Goal: Communication & Community: Share content

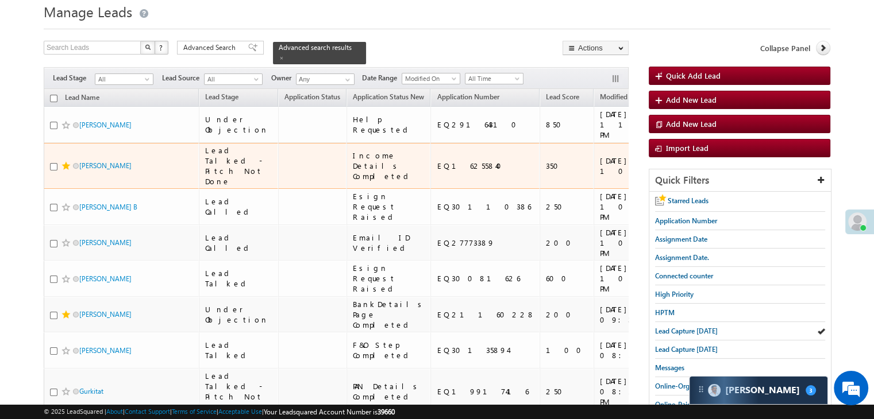
scroll to position [57, 0]
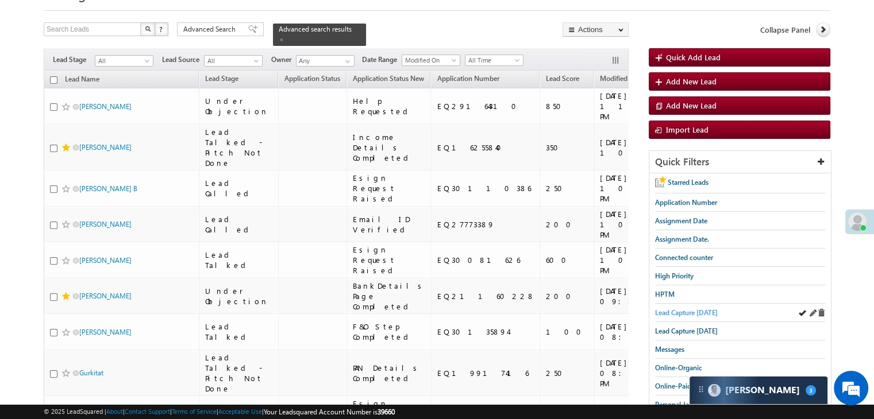
click at [663, 311] on span "Lead Capture [DATE]" at bounding box center [686, 312] width 63 height 9
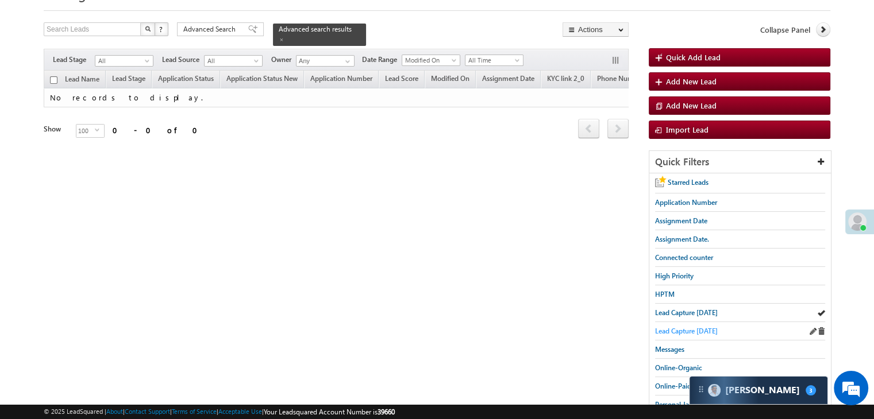
click at [662, 327] on span "Lead Capture [DATE]" at bounding box center [686, 331] width 63 height 9
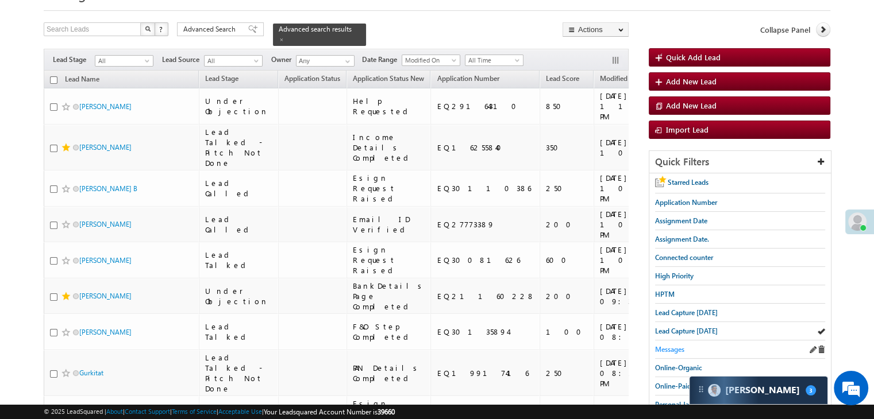
click at [667, 347] on span "Messages" at bounding box center [669, 349] width 29 height 9
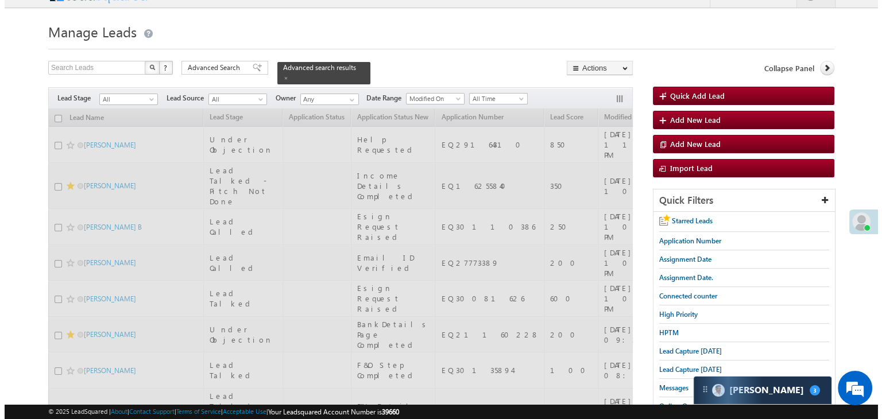
scroll to position [0, 0]
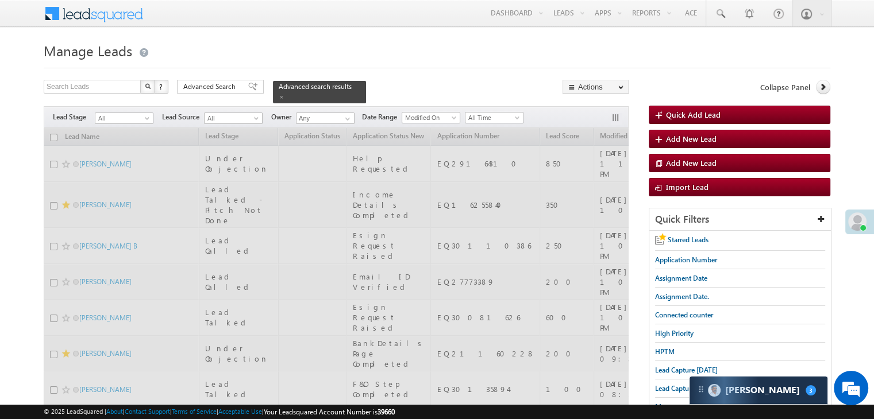
click at [248, 86] on span at bounding box center [252, 87] width 9 height 8
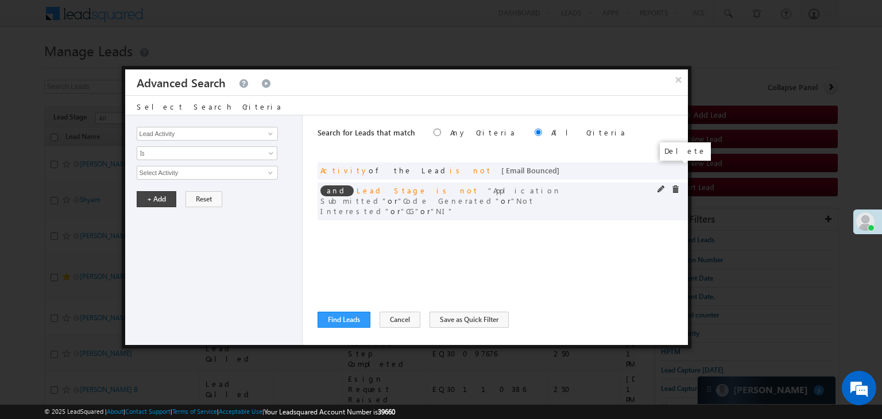
click at [0, 0] on span at bounding box center [0, 0] width 0 height 0
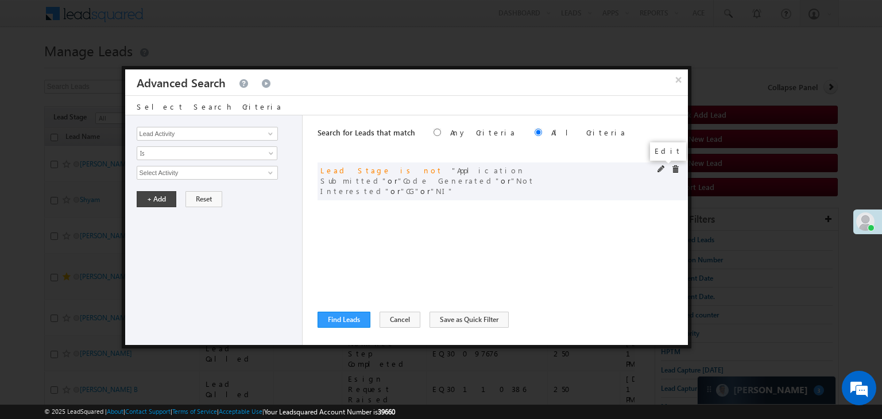
click at [663, 169] on span at bounding box center [662, 169] width 8 height 8
click at [175, 177] on span "5 selected" at bounding box center [202, 173] width 130 height 13
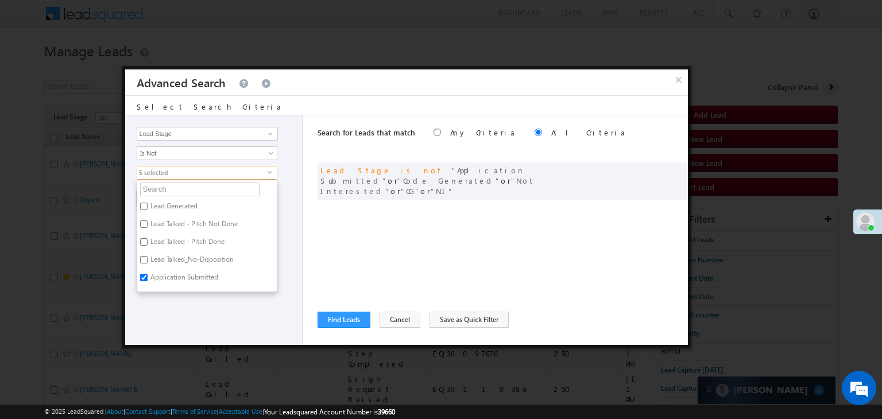
scroll to position [172, 0]
click at [172, 210] on label "Not Interested" at bounding box center [171, 214] width 68 height 18
click at [148, 210] on input "Not Interested" at bounding box center [143, 211] width 7 height 7
checkbox input "false"
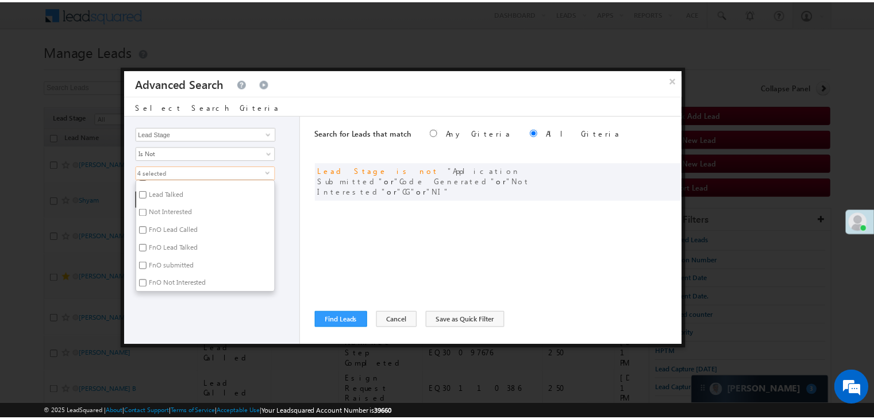
scroll to position [281, 0]
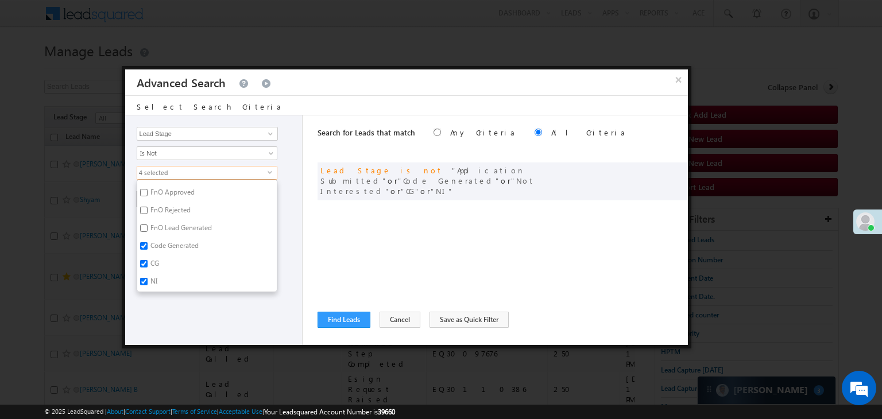
click at [154, 278] on label "NI" at bounding box center [153, 284] width 32 height 18
click at [148, 278] on input "NI" at bounding box center [143, 281] width 7 height 7
checkbox input "false"
click at [163, 313] on div "Lead Activity Task Sales Group Prospect Id WA Last Message Timestamp 4th Day Di…" at bounding box center [214, 230] width 178 height 230
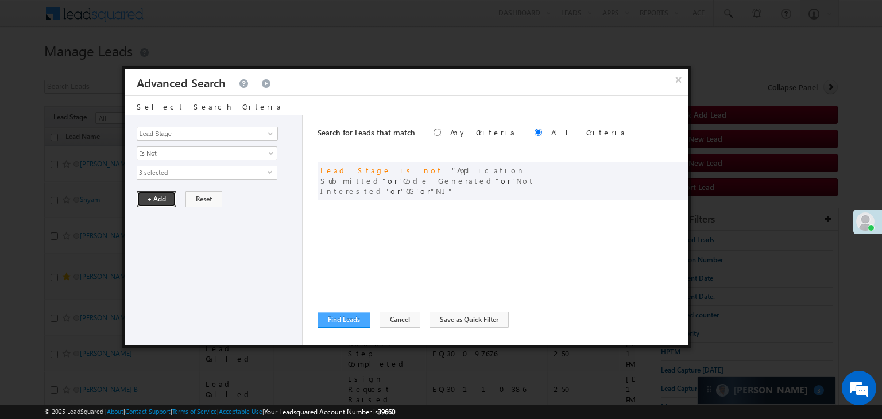
click at [165, 196] on button "+ Add" at bounding box center [157, 199] width 40 height 16
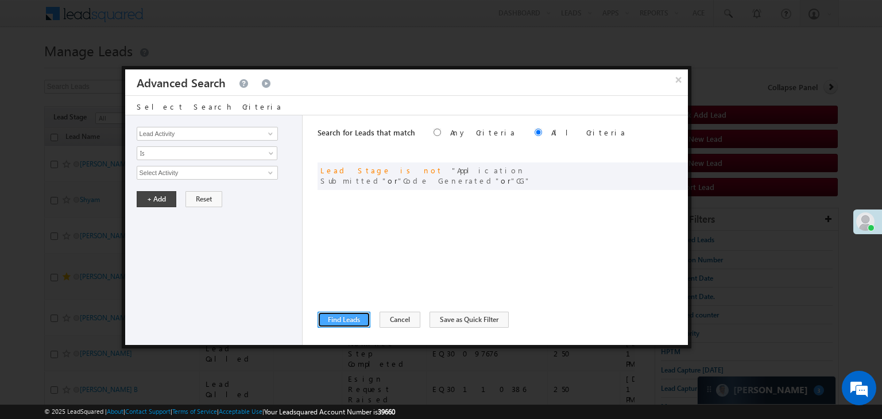
click at [334, 324] on button "Find Leads" at bounding box center [344, 320] width 53 height 16
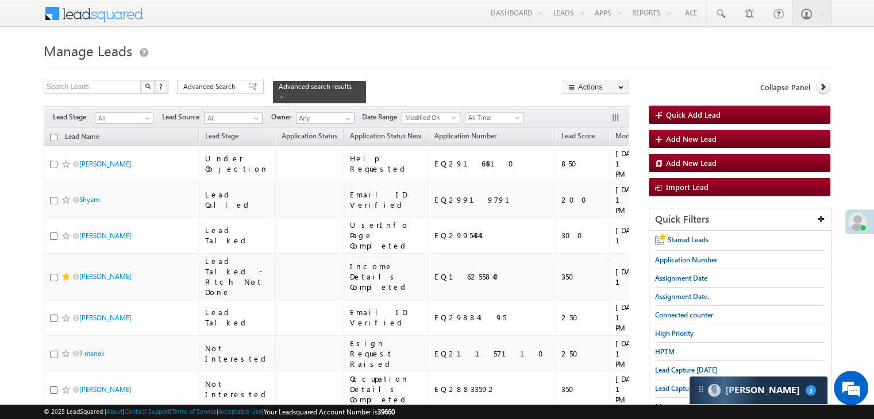
click at [53, 134] on input "checkbox" at bounding box center [53, 137] width 7 height 7
checkbox input "true"
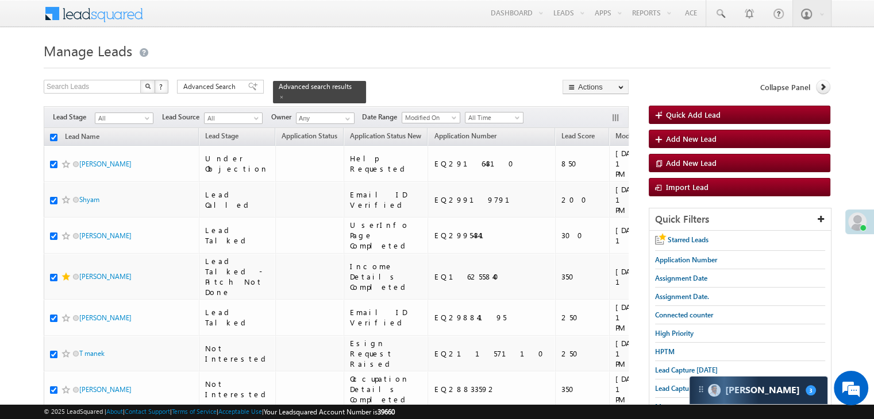
checkbox input "true"
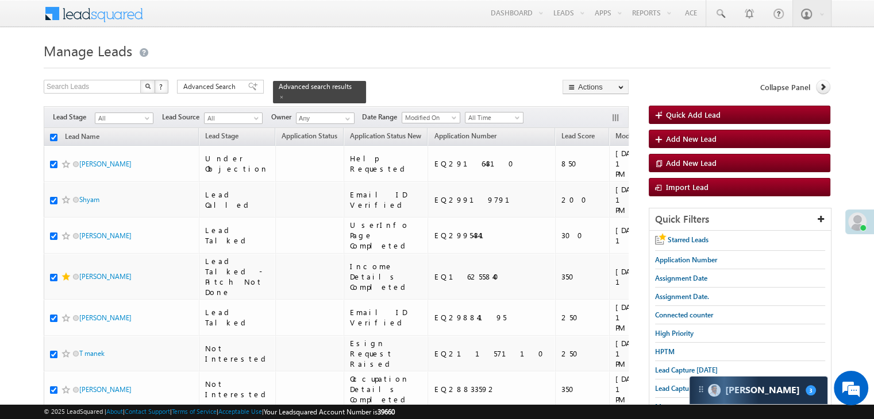
checkbox input "true"
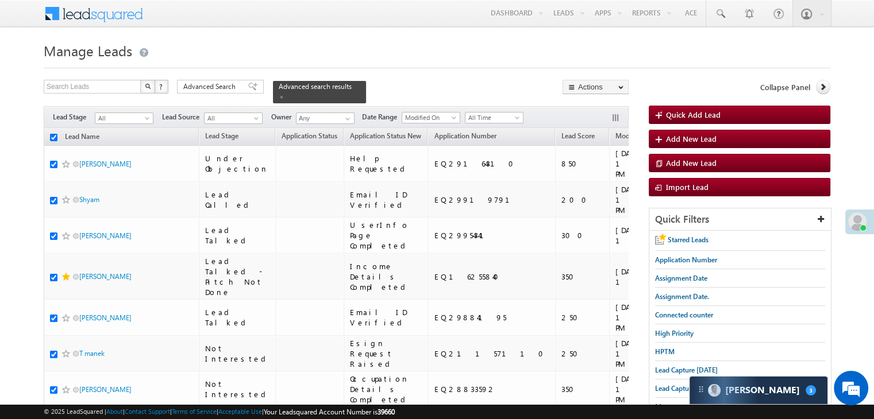
checkbox input "true"
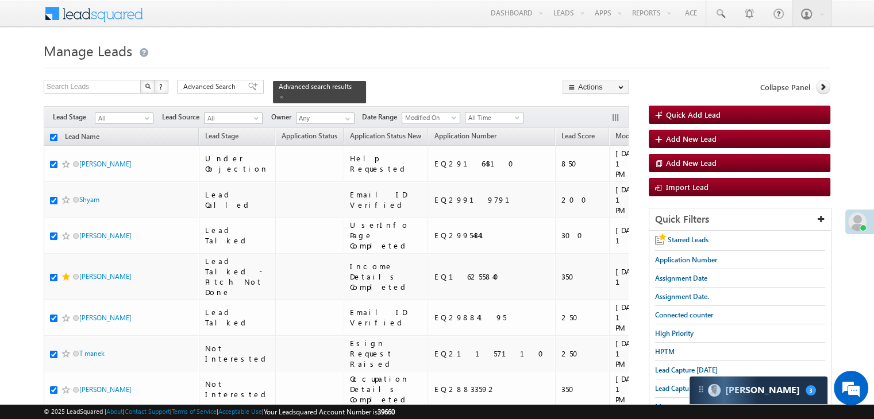
checkbox input "true"
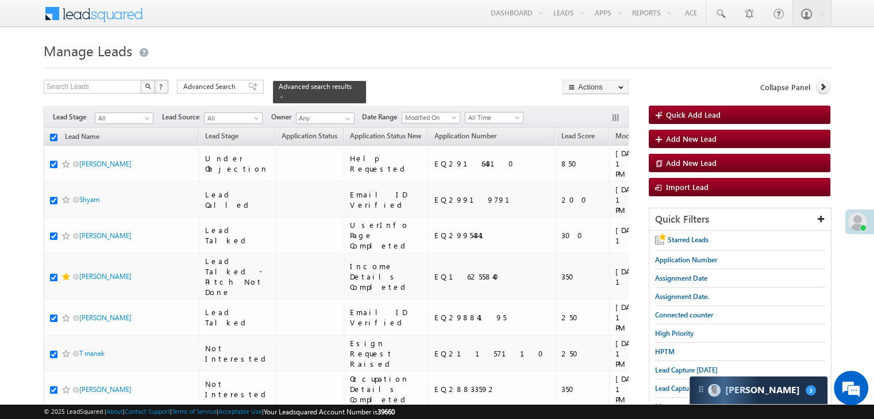
checkbox input "true"
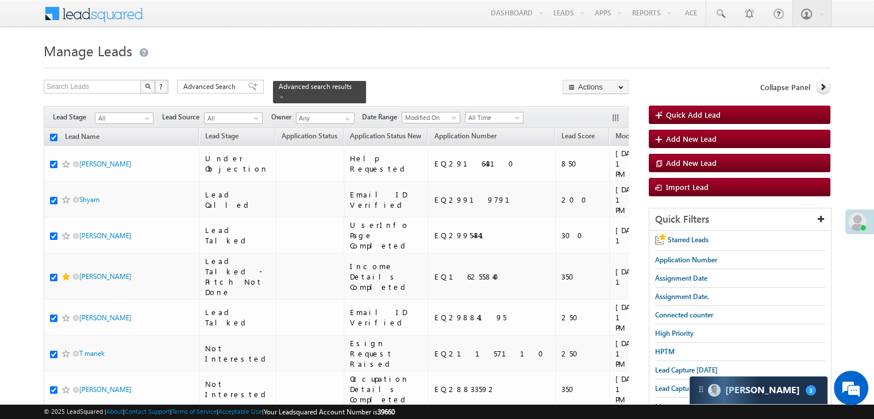
checkbox input "true"
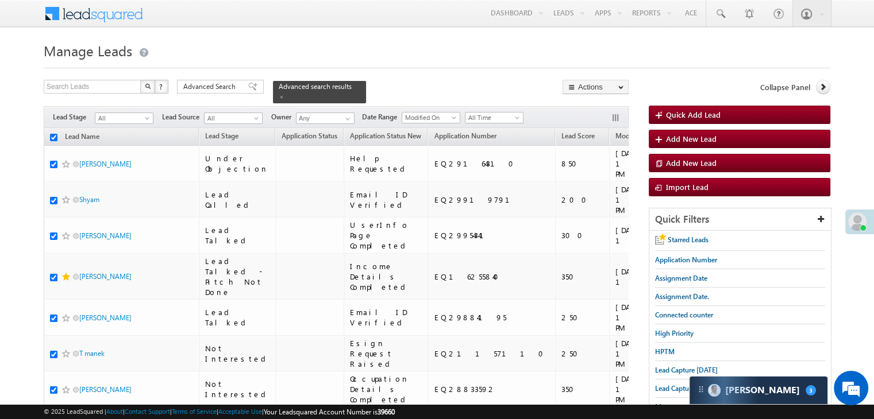
checkbox input "true"
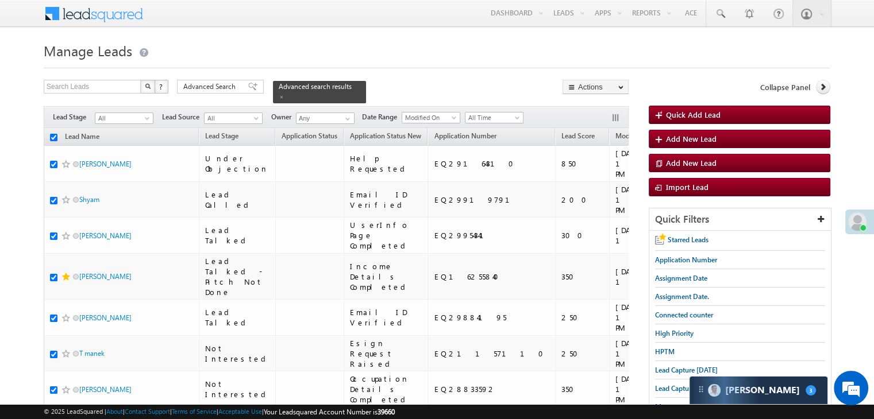
checkbox input "true"
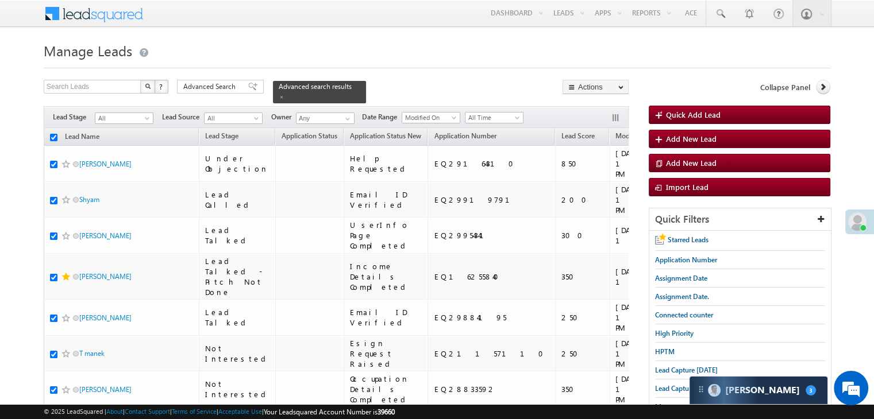
checkbox input "true"
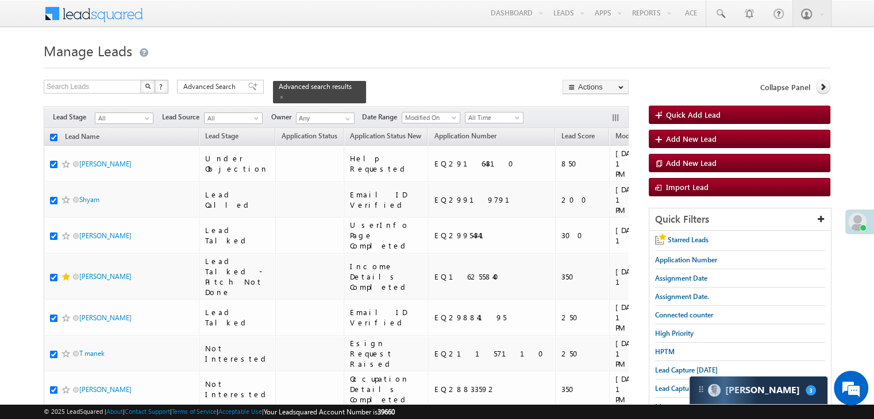
checkbox input "true"
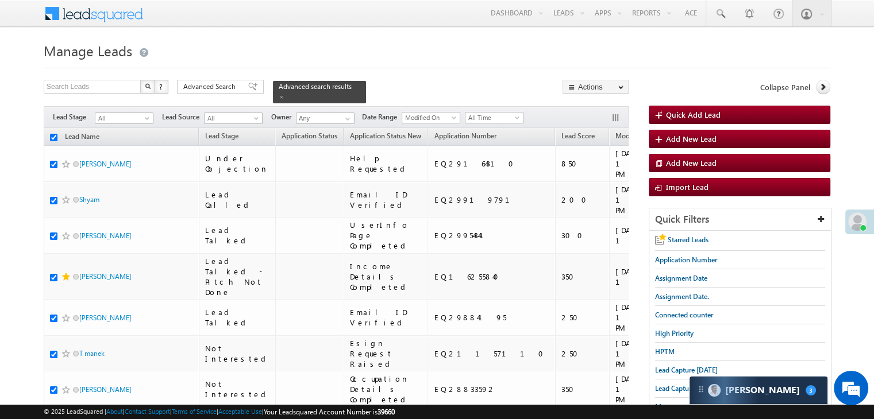
checkbox input "true"
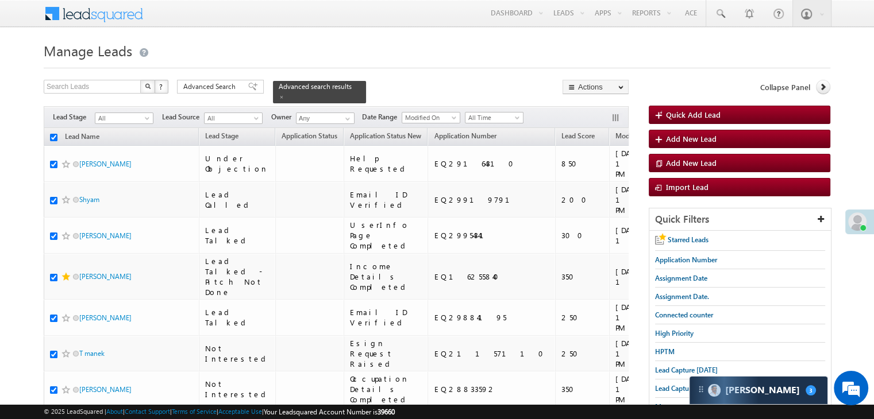
checkbox input "true"
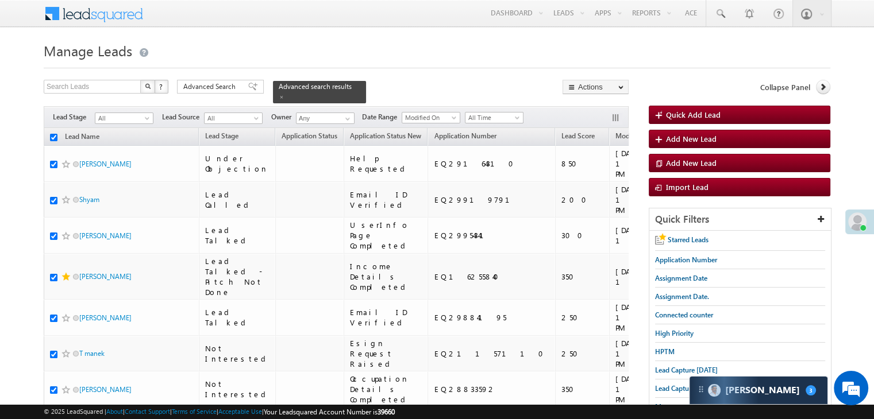
checkbox input "true"
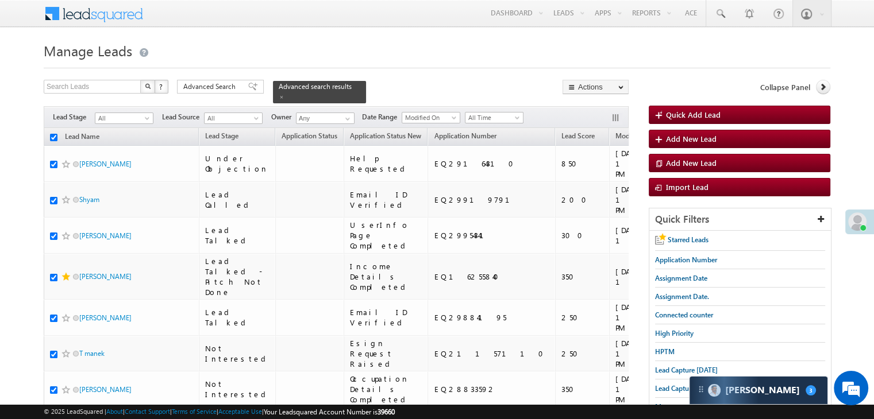
checkbox input "true"
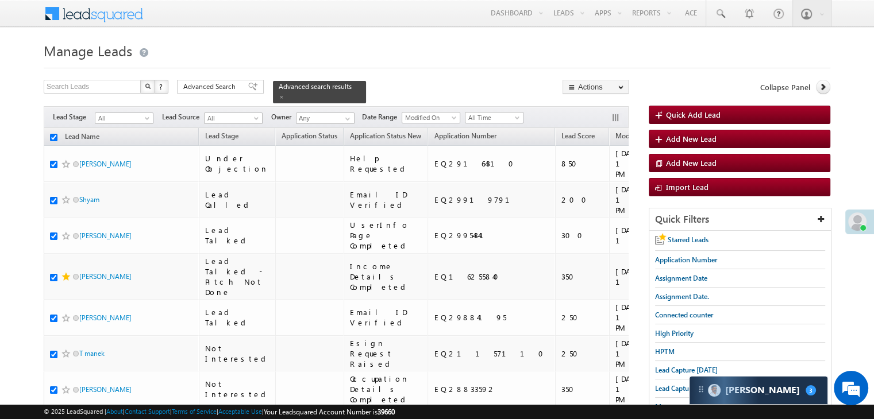
checkbox input "true"
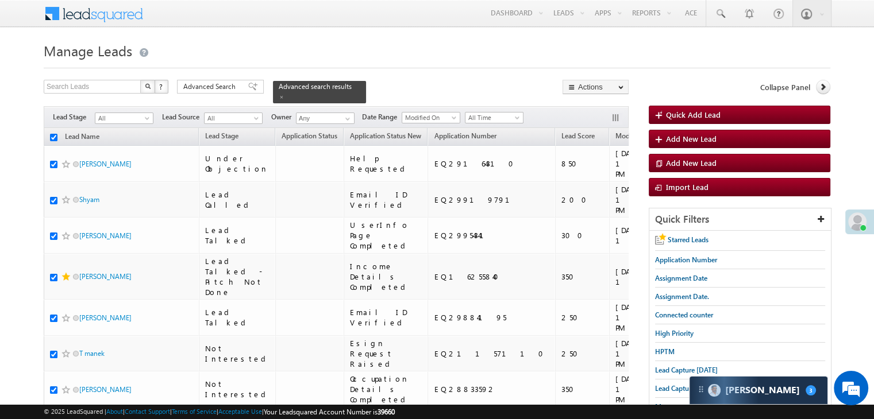
checkbox input "true"
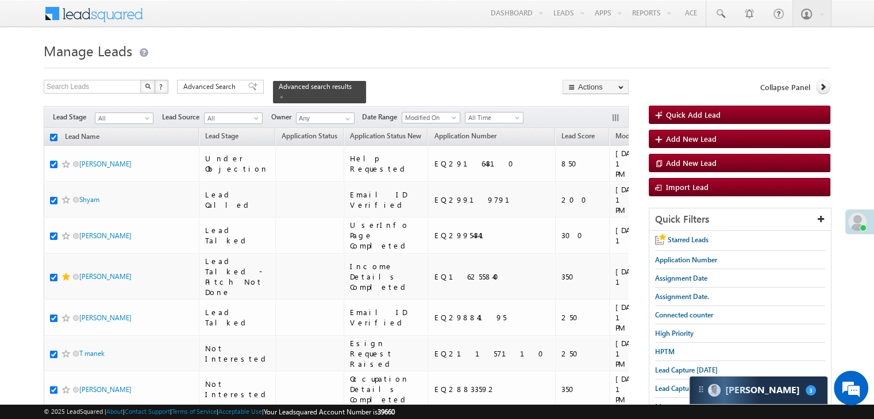
checkbox input "true"
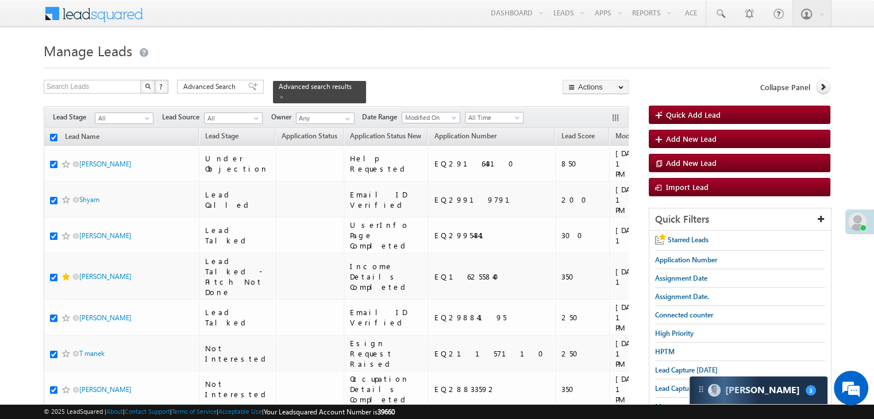
checkbox input "true"
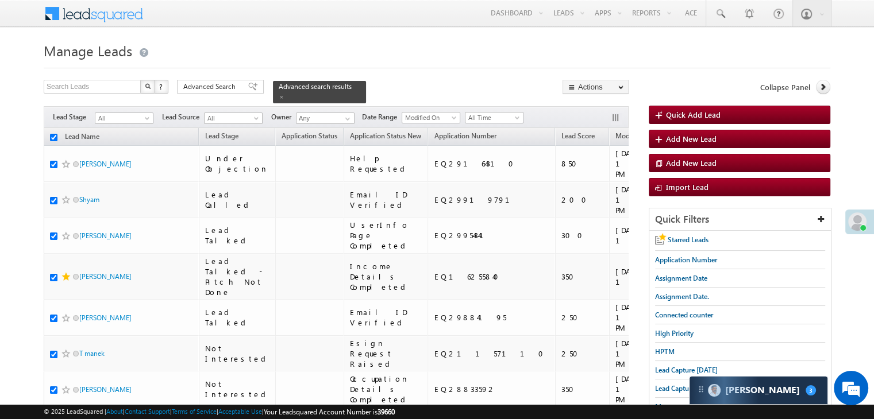
checkbox input "true"
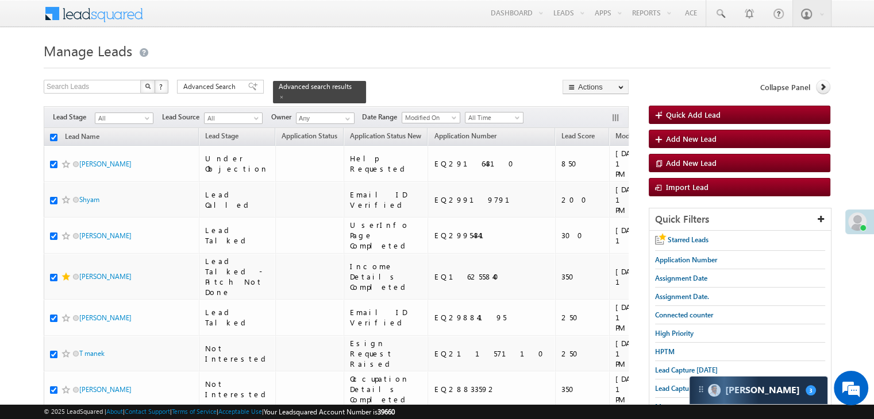
checkbox input "true"
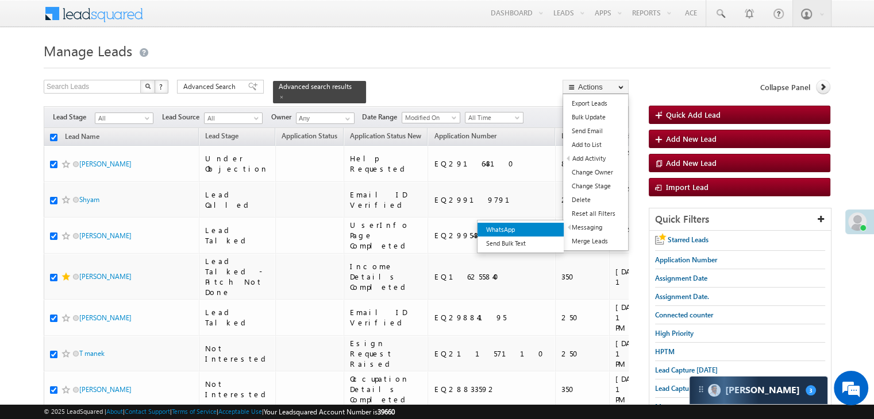
click at [542, 230] on link "WhatsApp" at bounding box center [520, 230] width 86 height 14
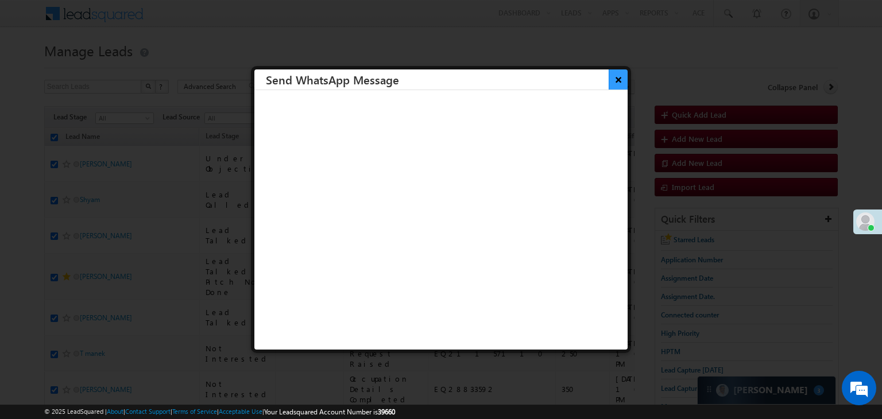
click at [613, 75] on button "×" at bounding box center [618, 79] width 19 height 20
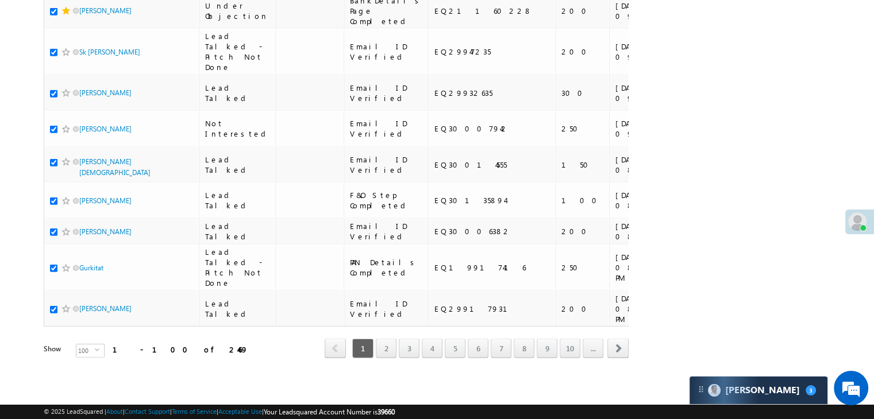
scroll to position [6487, 0]
click at [392, 342] on link "2" at bounding box center [386, 349] width 21 height 20
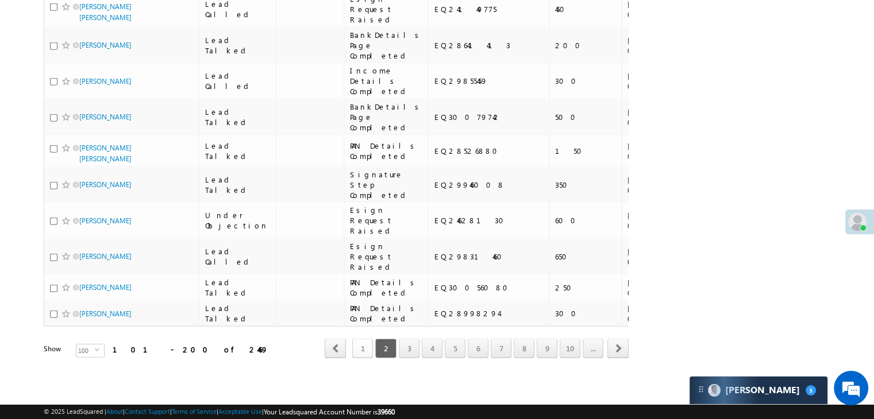
click at [365, 345] on link "1" at bounding box center [362, 349] width 21 height 20
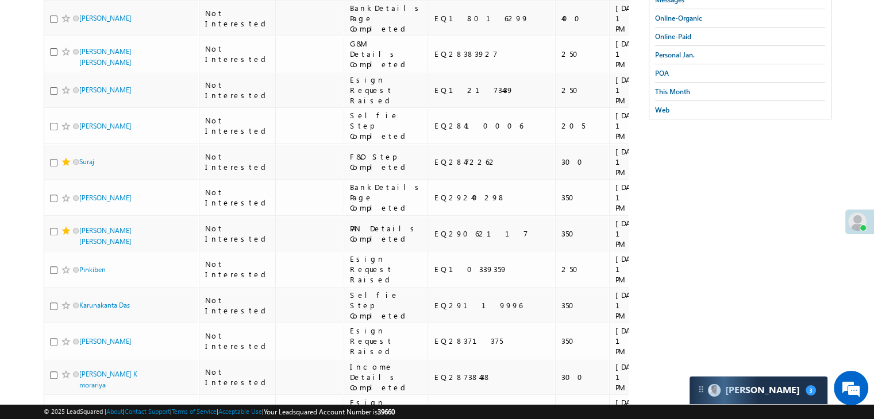
scroll to position [0, 0]
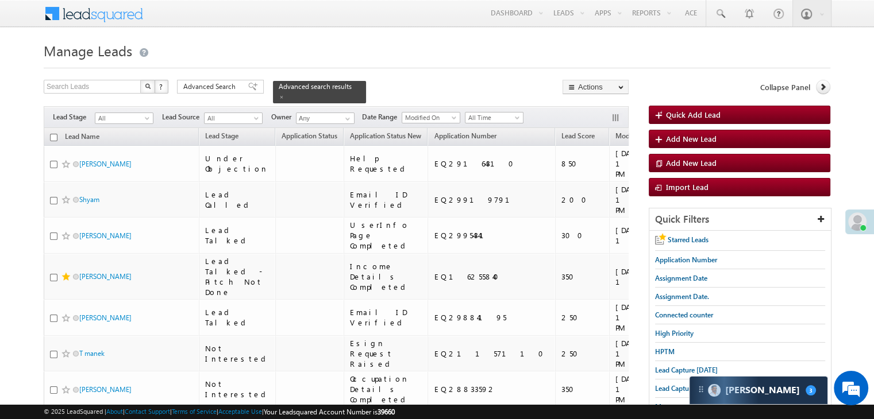
click at [53, 134] on input "checkbox" at bounding box center [53, 137] width 7 height 7
checkbox input "true"
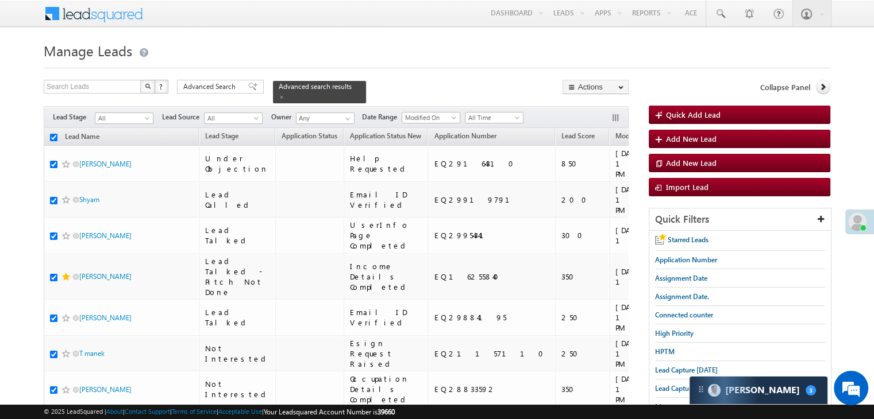
checkbox input "true"
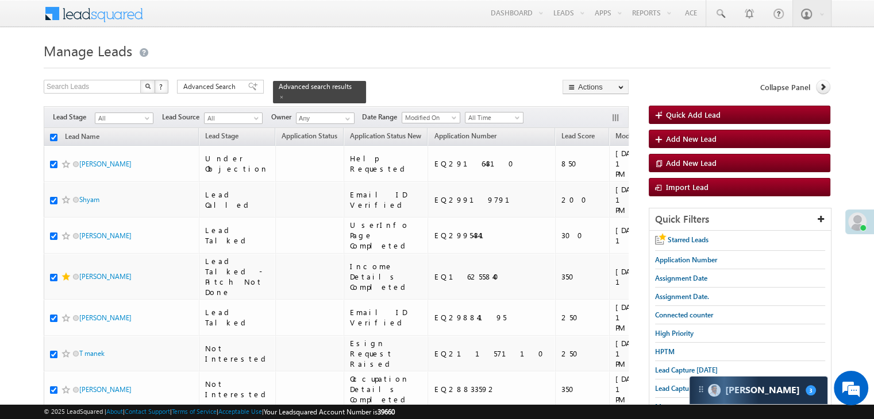
checkbox input "true"
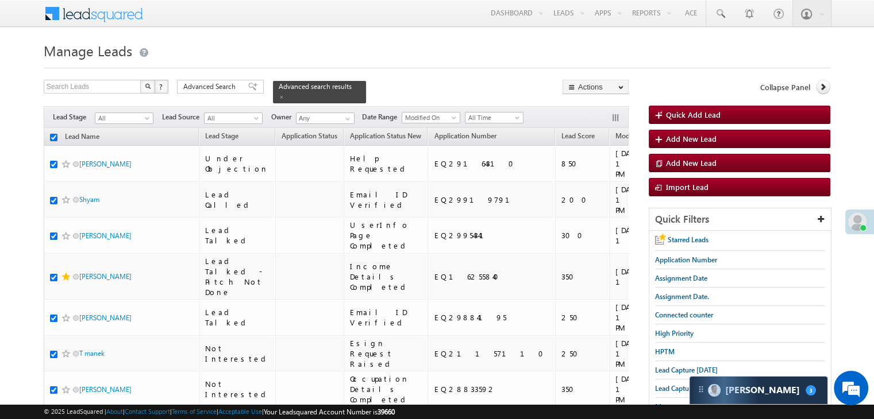
checkbox input "true"
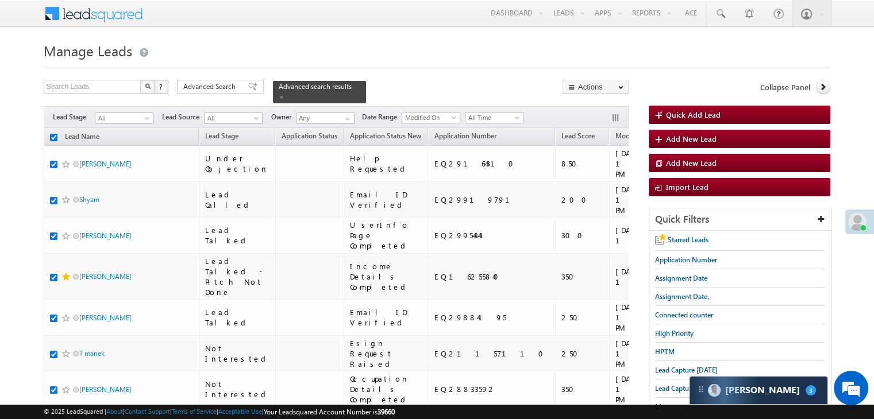
checkbox input "true"
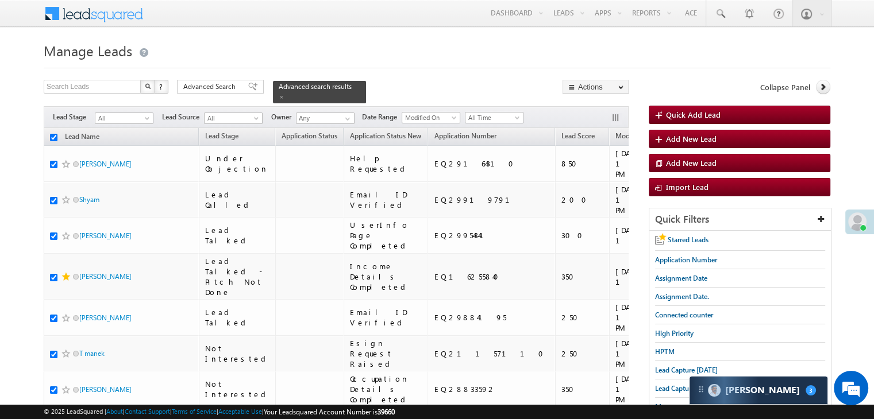
checkbox input "true"
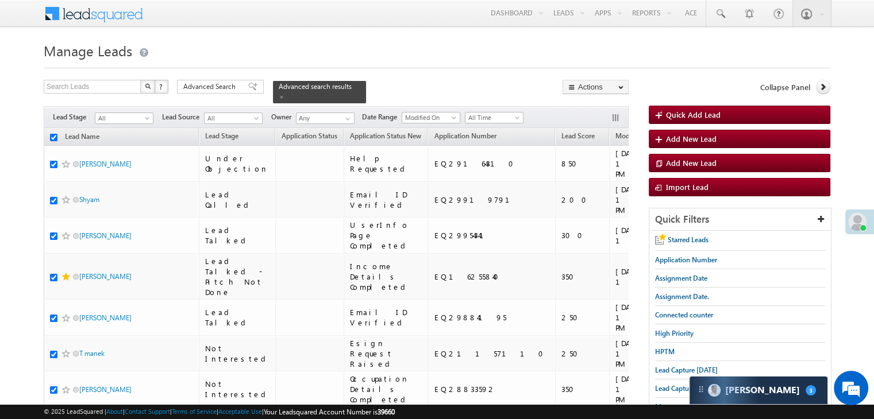
checkbox input "true"
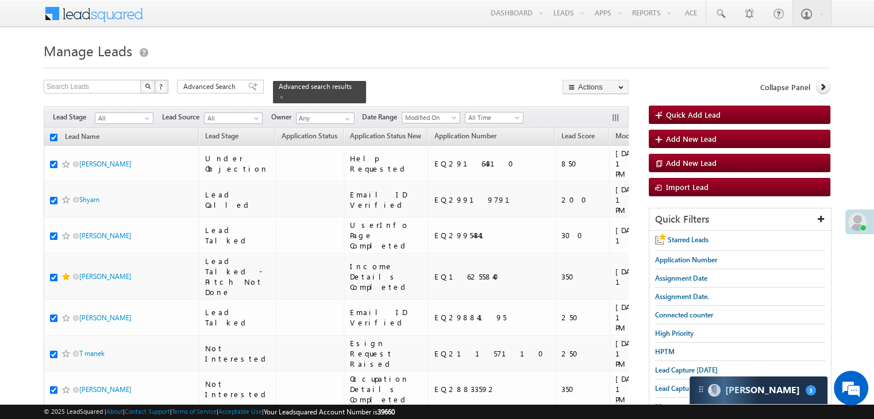
checkbox input "true"
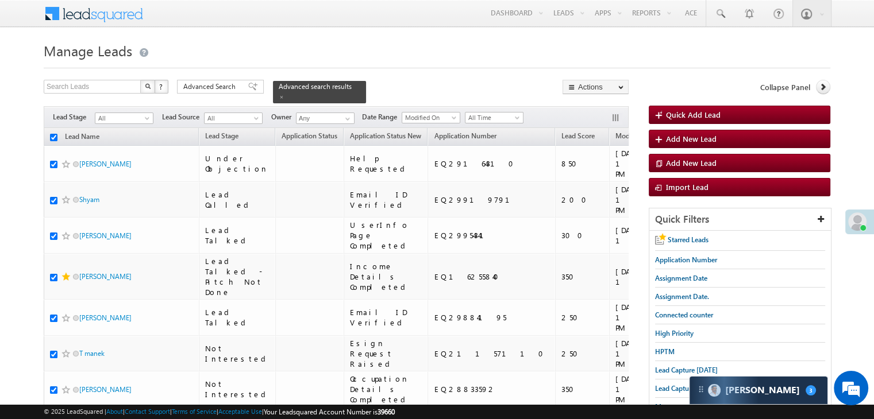
checkbox input "true"
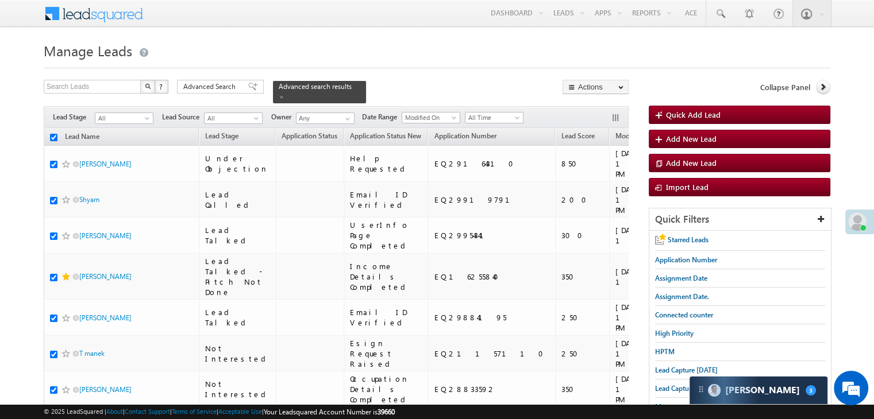
checkbox input "true"
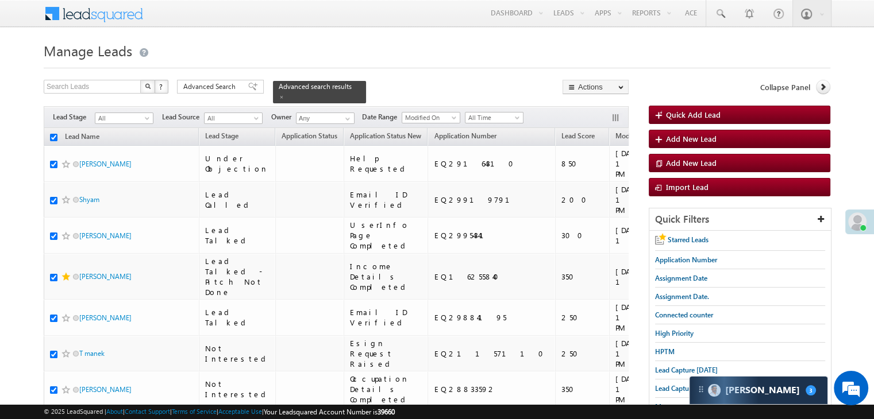
checkbox input "true"
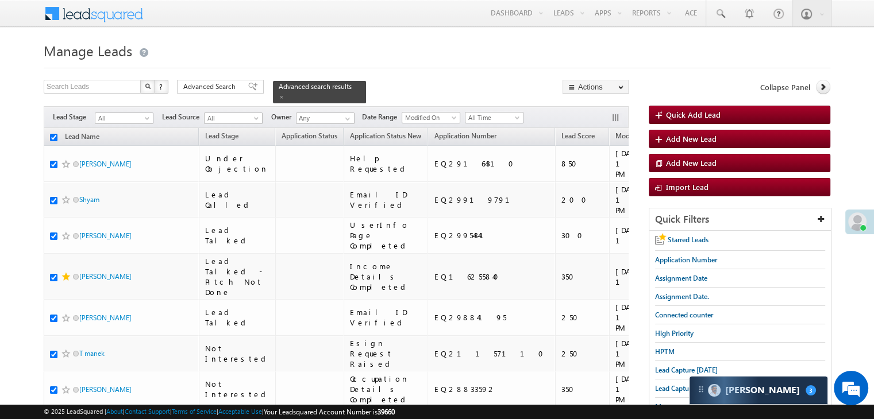
checkbox input "true"
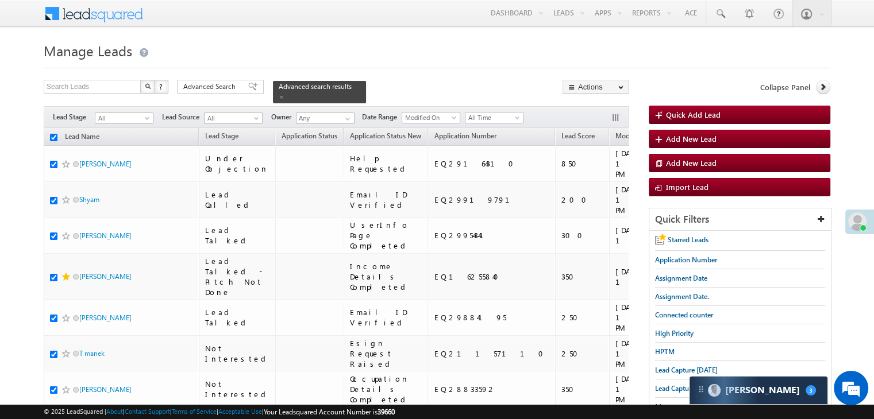
checkbox input "true"
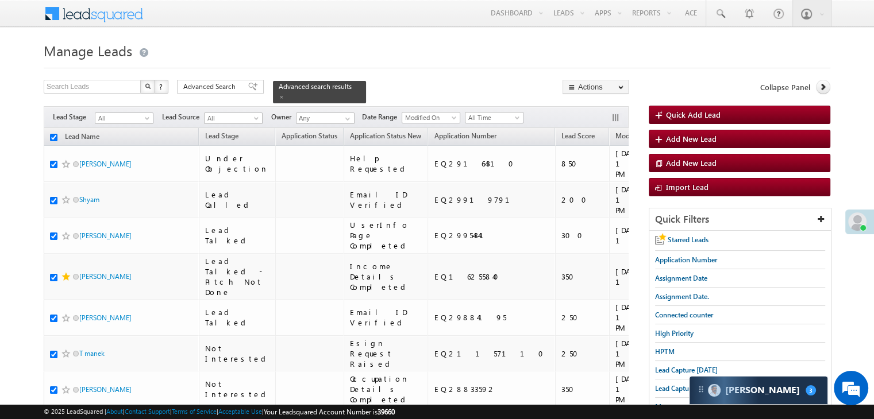
checkbox input "true"
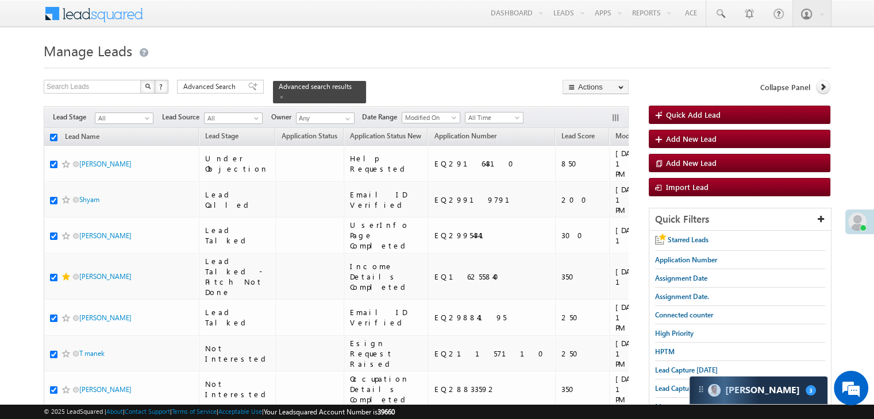
checkbox input "true"
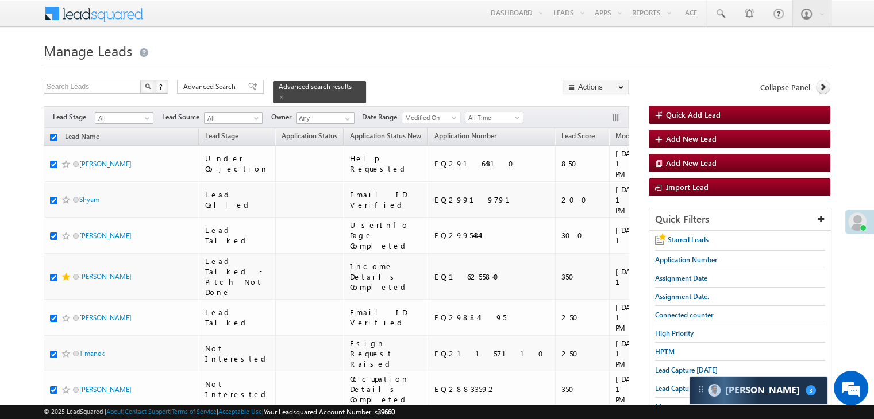
checkbox input "true"
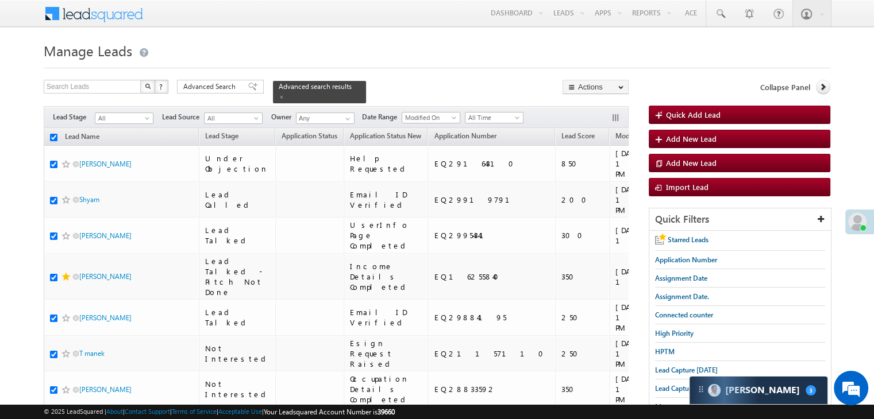
checkbox input "true"
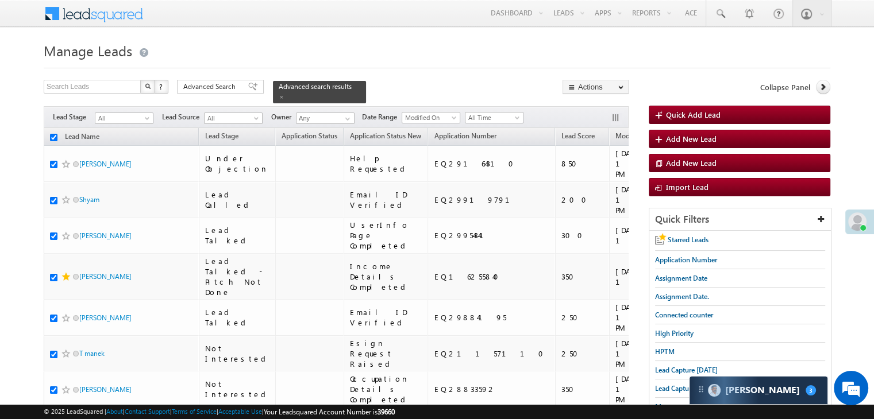
checkbox input "true"
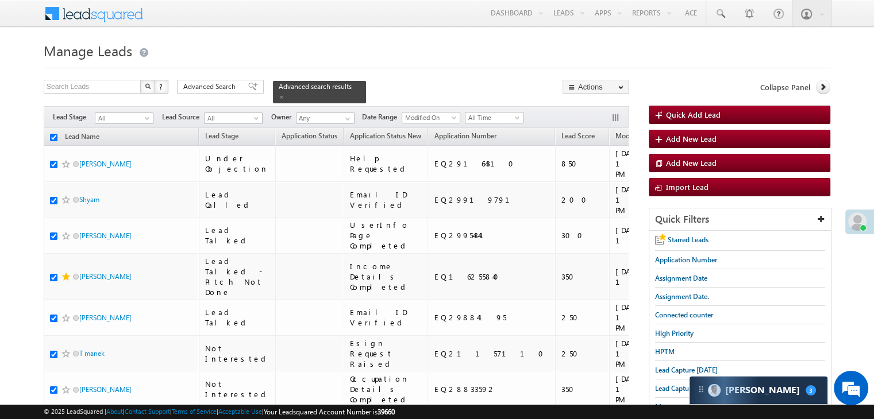
checkbox input "true"
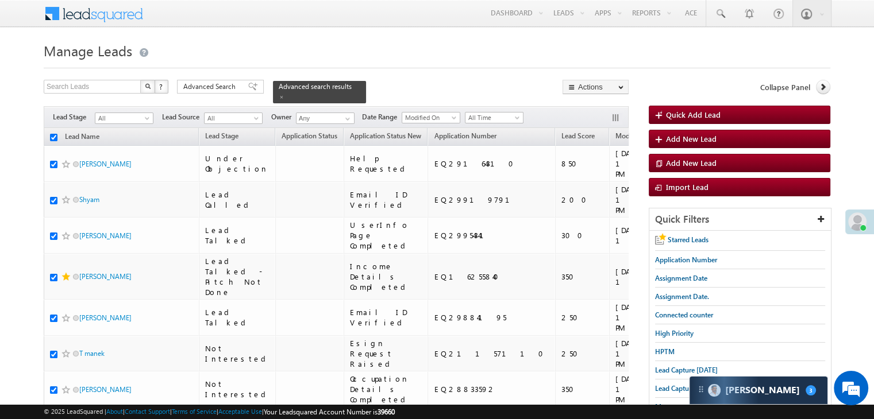
checkbox input "true"
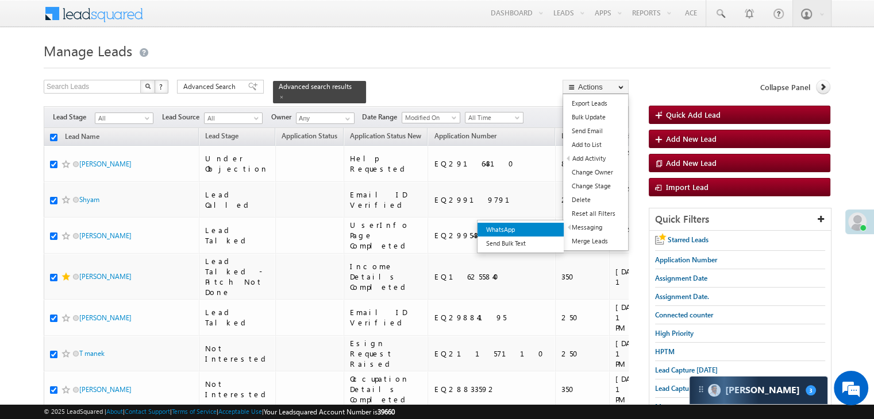
click at [549, 230] on link "WhatsApp" at bounding box center [520, 230] width 86 height 14
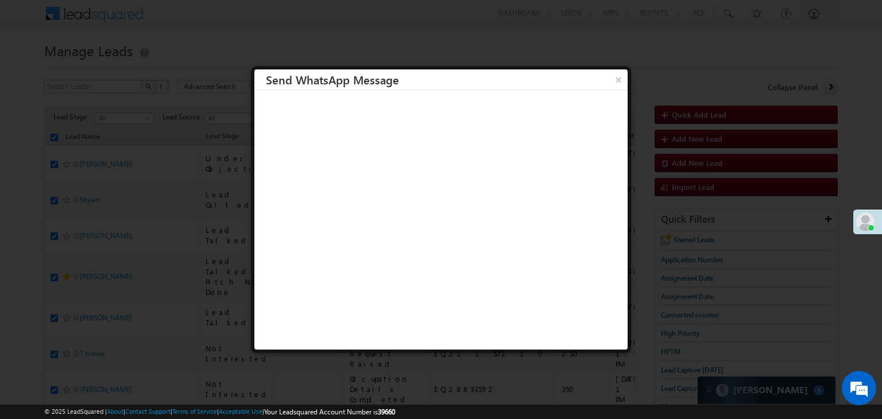
click at [609, 85] on button "×" at bounding box center [618, 79] width 18 height 20
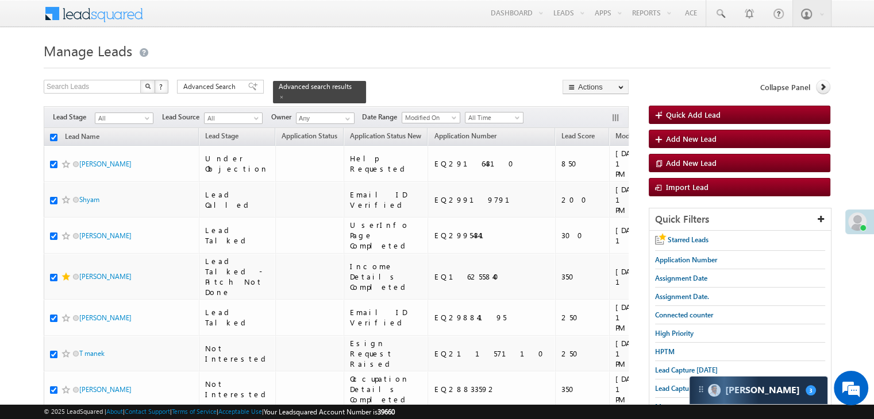
scroll to position [6487, 0]
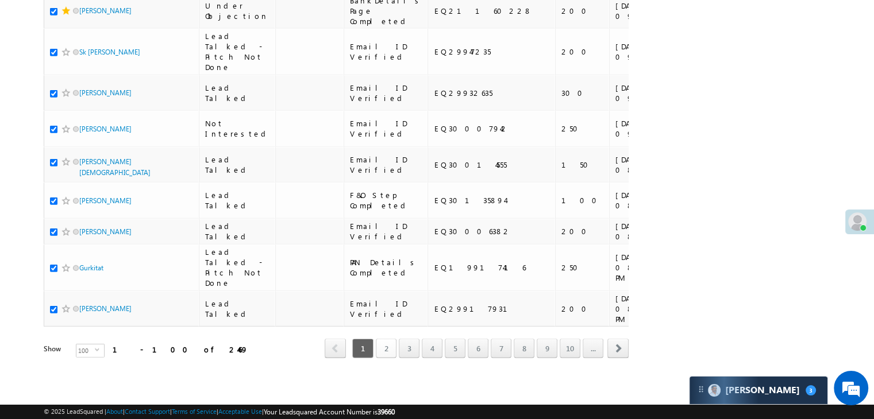
click at [386, 341] on link "2" at bounding box center [386, 349] width 21 height 20
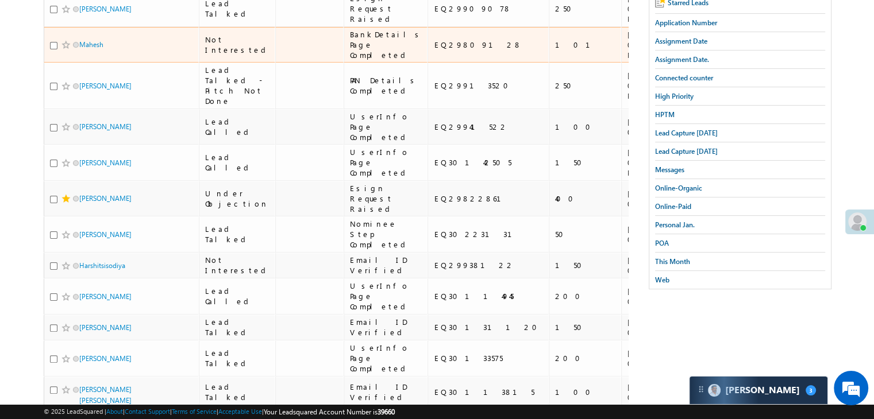
scroll to position [0, 0]
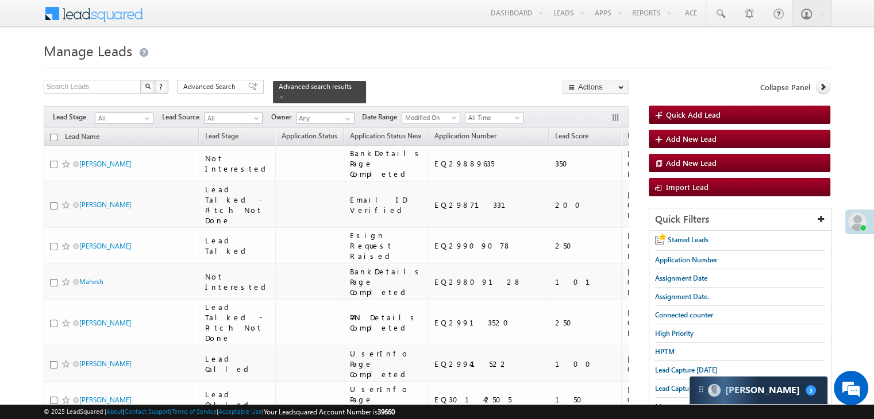
click at [51, 134] on input "checkbox" at bounding box center [53, 137] width 7 height 7
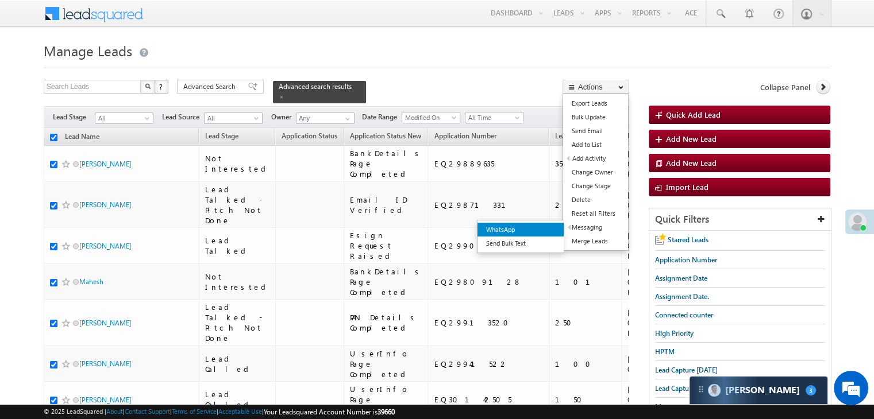
click at [539, 231] on link "WhatsApp" at bounding box center [520, 230] width 86 height 14
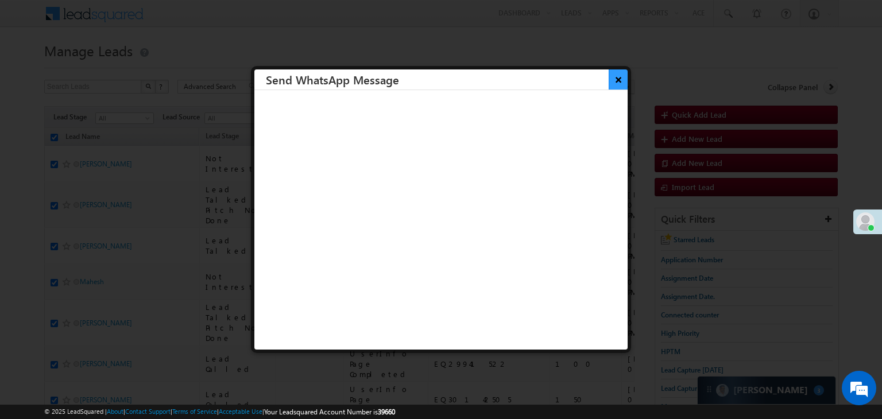
click at [610, 81] on button "×" at bounding box center [618, 79] width 19 height 20
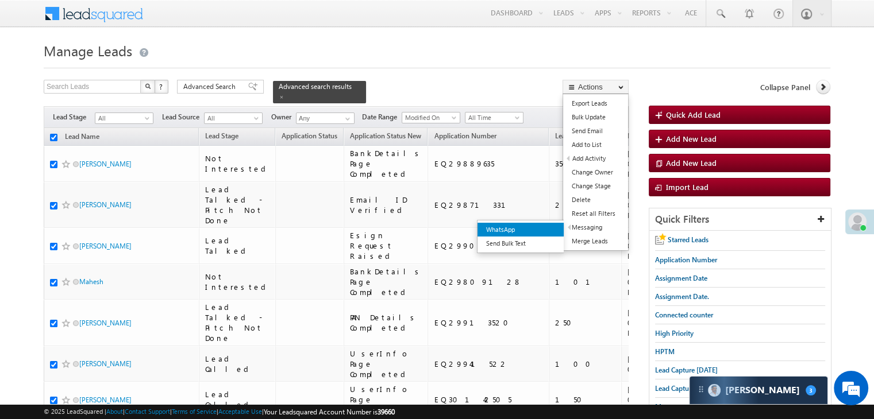
click at [547, 231] on link "WhatsApp" at bounding box center [520, 230] width 86 height 14
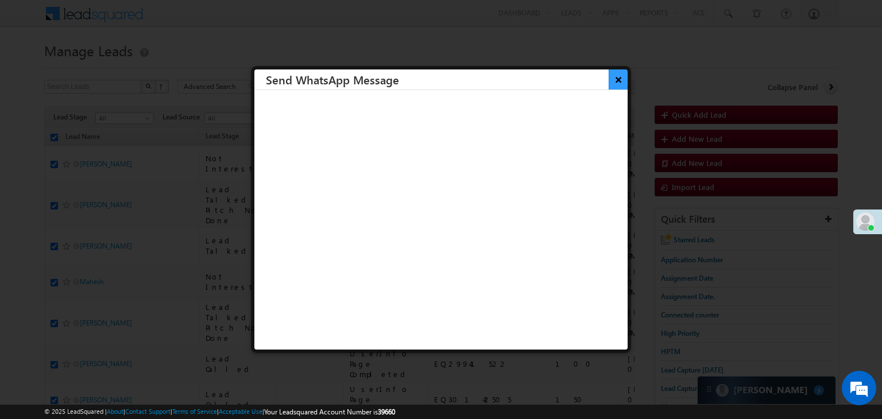
click at [609, 80] on button "×" at bounding box center [618, 79] width 19 height 20
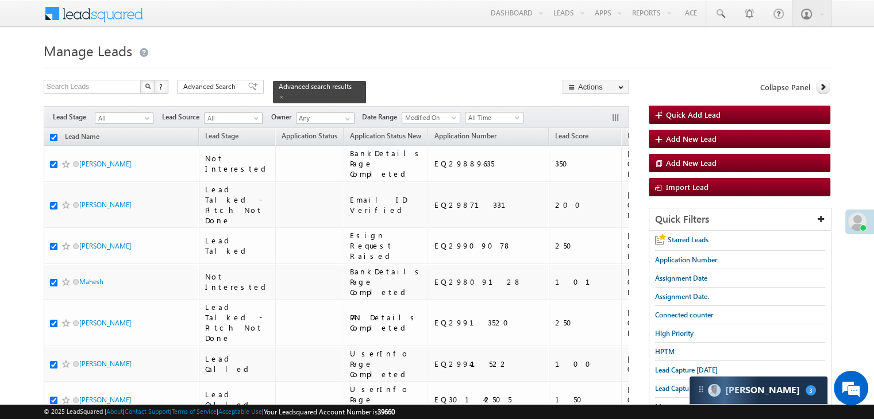
scroll to position [6487, 0]
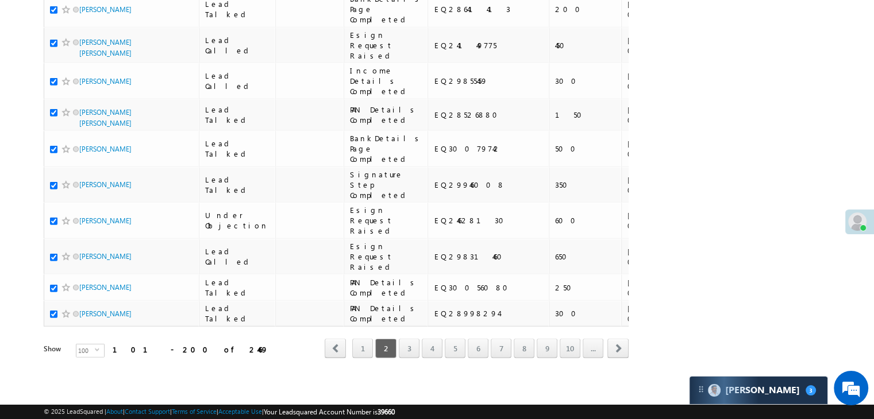
click at [414, 344] on link "3" at bounding box center [409, 349] width 21 height 20
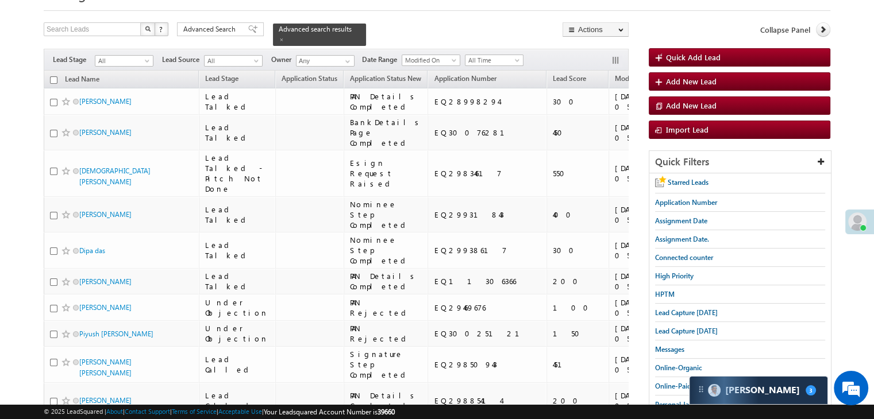
scroll to position [0, 0]
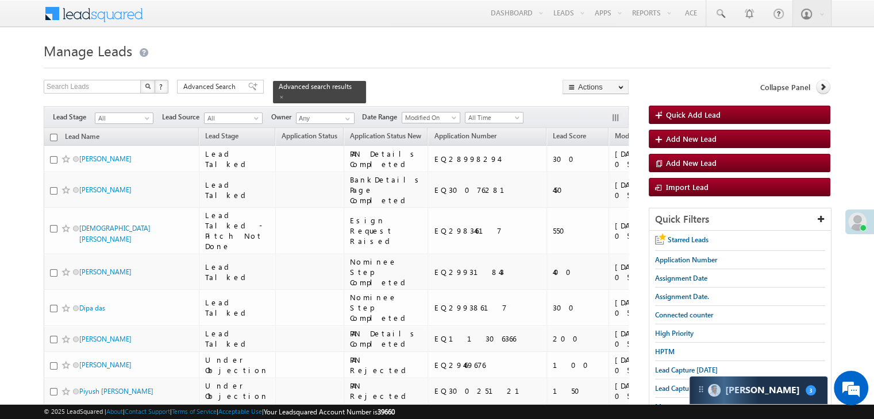
click at [54, 134] on input "checkbox" at bounding box center [53, 137] width 7 height 7
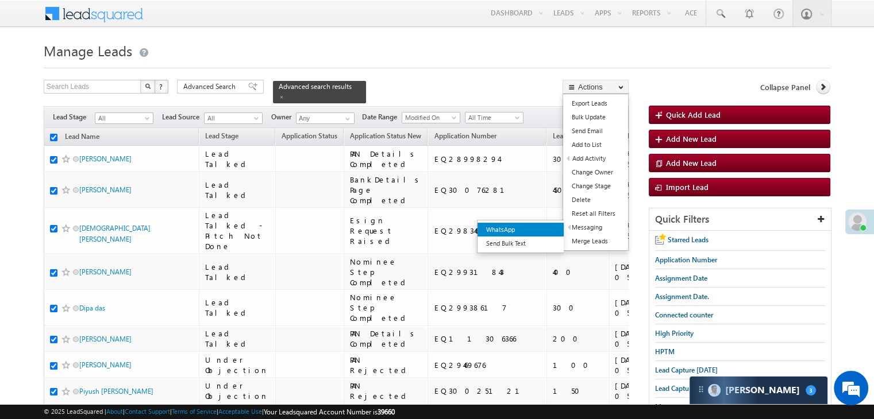
click at [556, 229] on link "WhatsApp" at bounding box center [520, 230] width 86 height 14
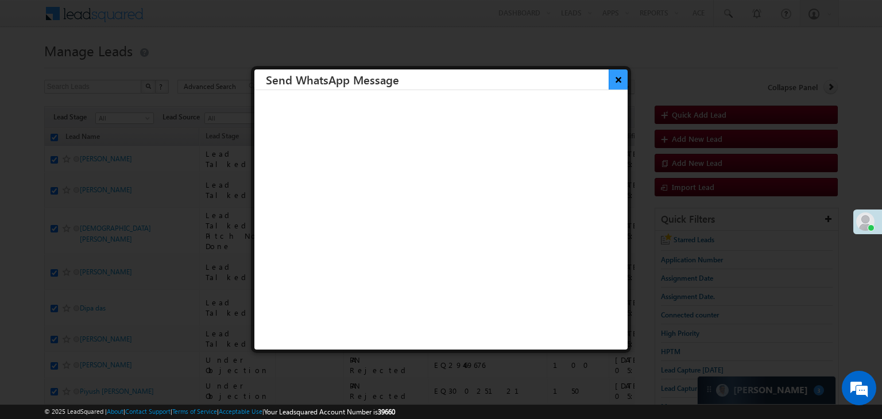
click at [609, 79] on button "×" at bounding box center [618, 79] width 19 height 20
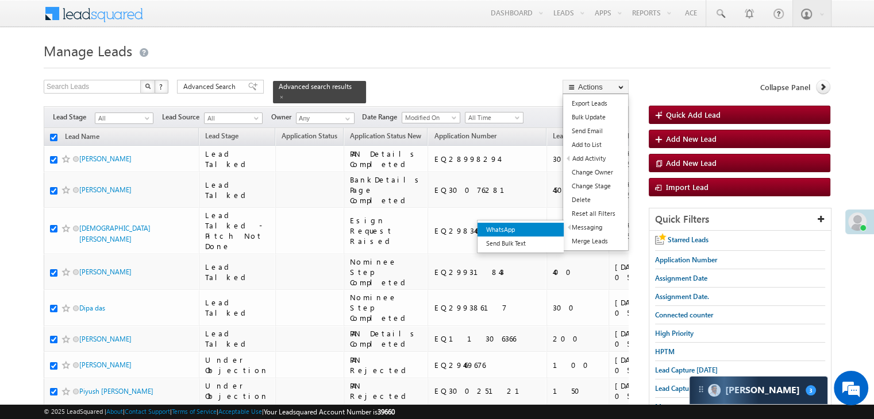
click at [540, 233] on link "WhatsApp" at bounding box center [520, 230] width 86 height 14
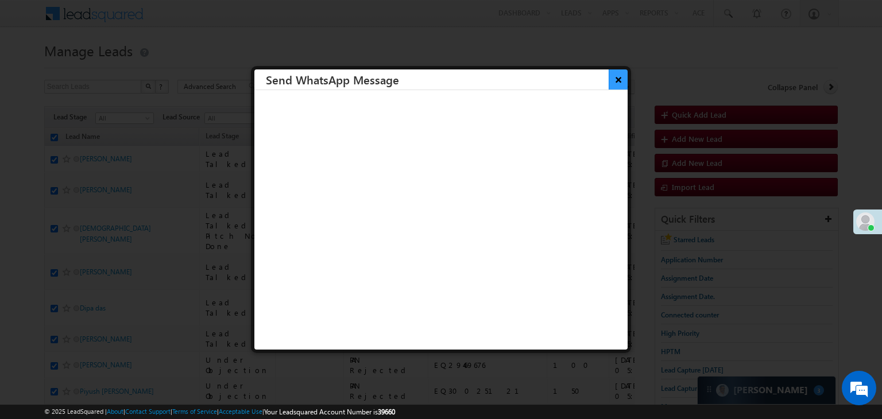
click at [609, 80] on button "×" at bounding box center [618, 79] width 19 height 20
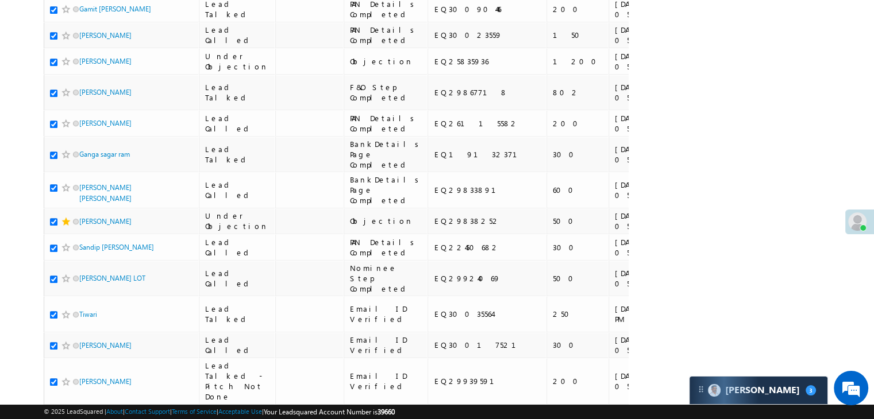
scroll to position [6487, 0]
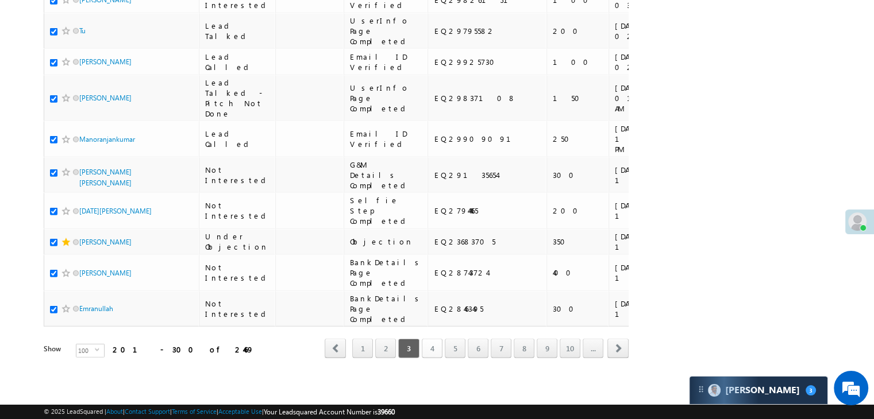
click at [434, 342] on link "4" at bounding box center [432, 349] width 21 height 20
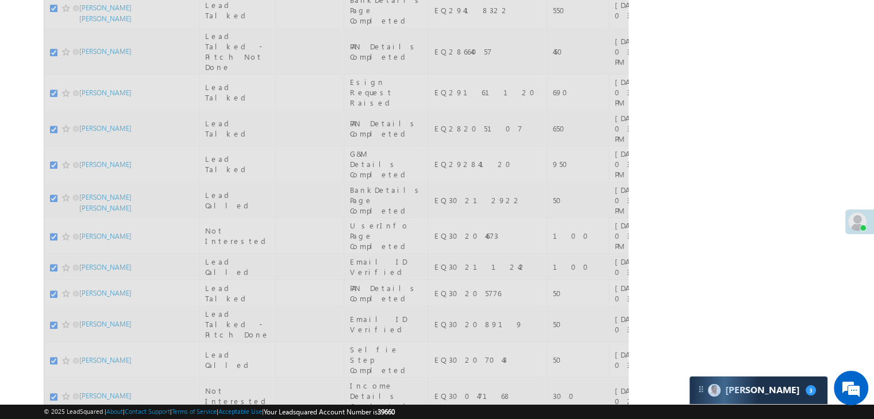
scroll to position [0, 0]
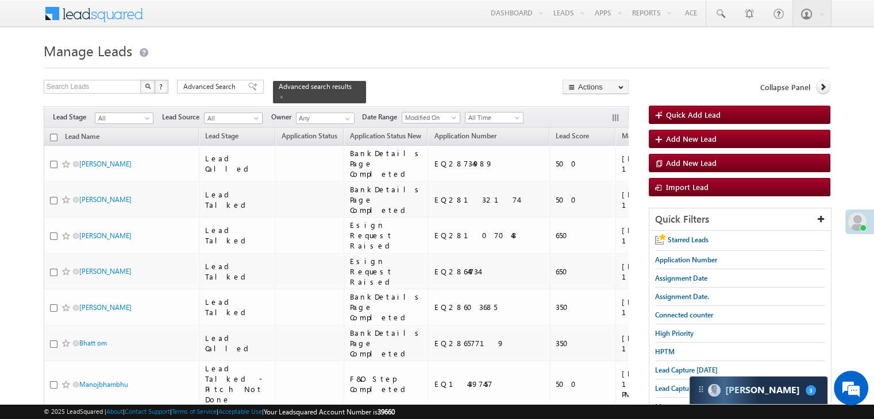
click at [51, 134] on input "checkbox" at bounding box center [53, 137] width 7 height 7
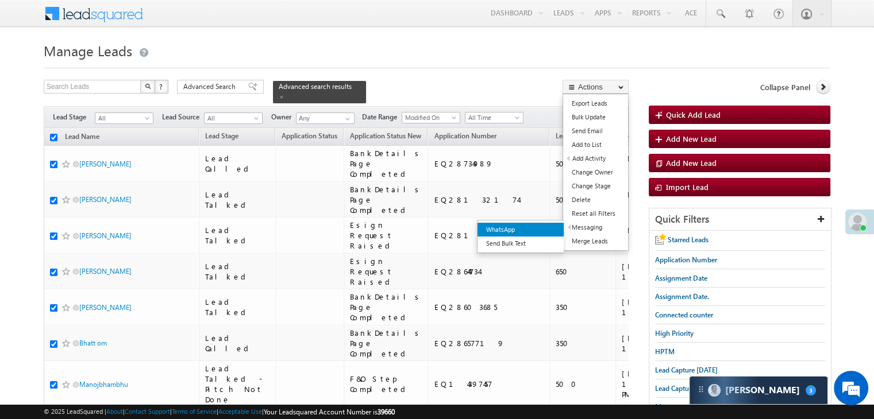
click at [546, 230] on link "WhatsApp" at bounding box center [520, 230] width 86 height 14
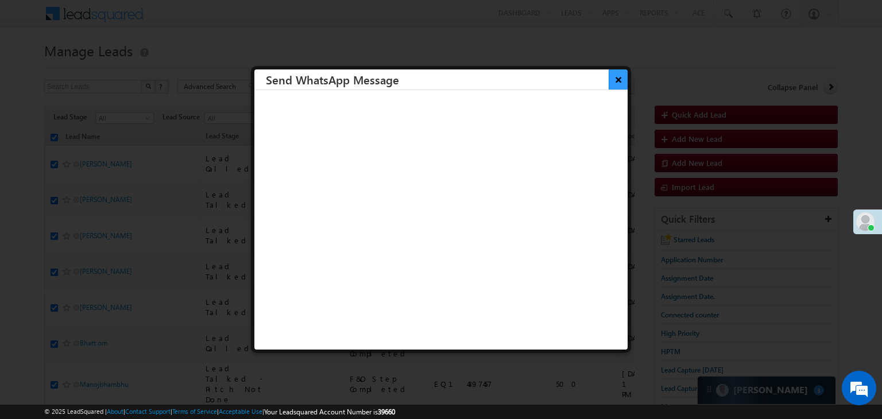
click at [609, 84] on button "×" at bounding box center [618, 79] width 19 height 20
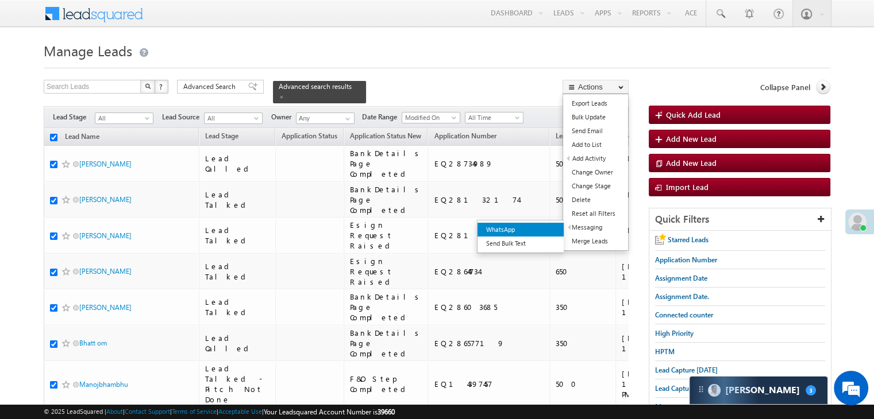
click at [547, 229] on link "WhatsApp" at bounding box center [520, 230] width 86 height 14
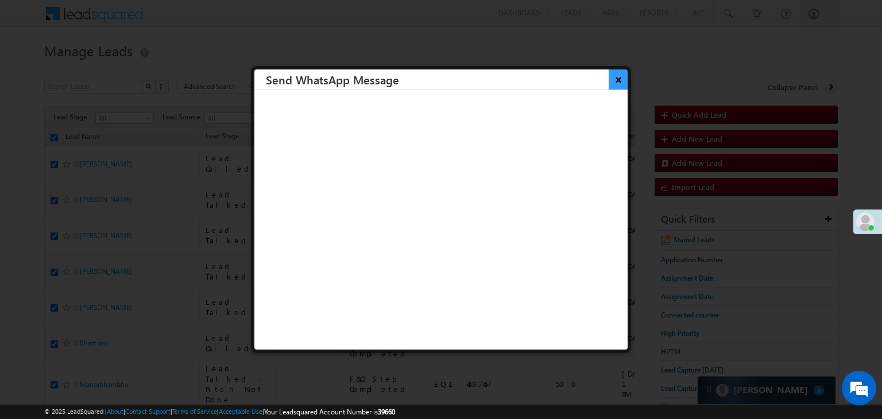
click at [609, 79] on button "×" at bounding box center [618, 79] width 19 height 20
